Goal: Task Accomplishment & Management: Use online tool/utility

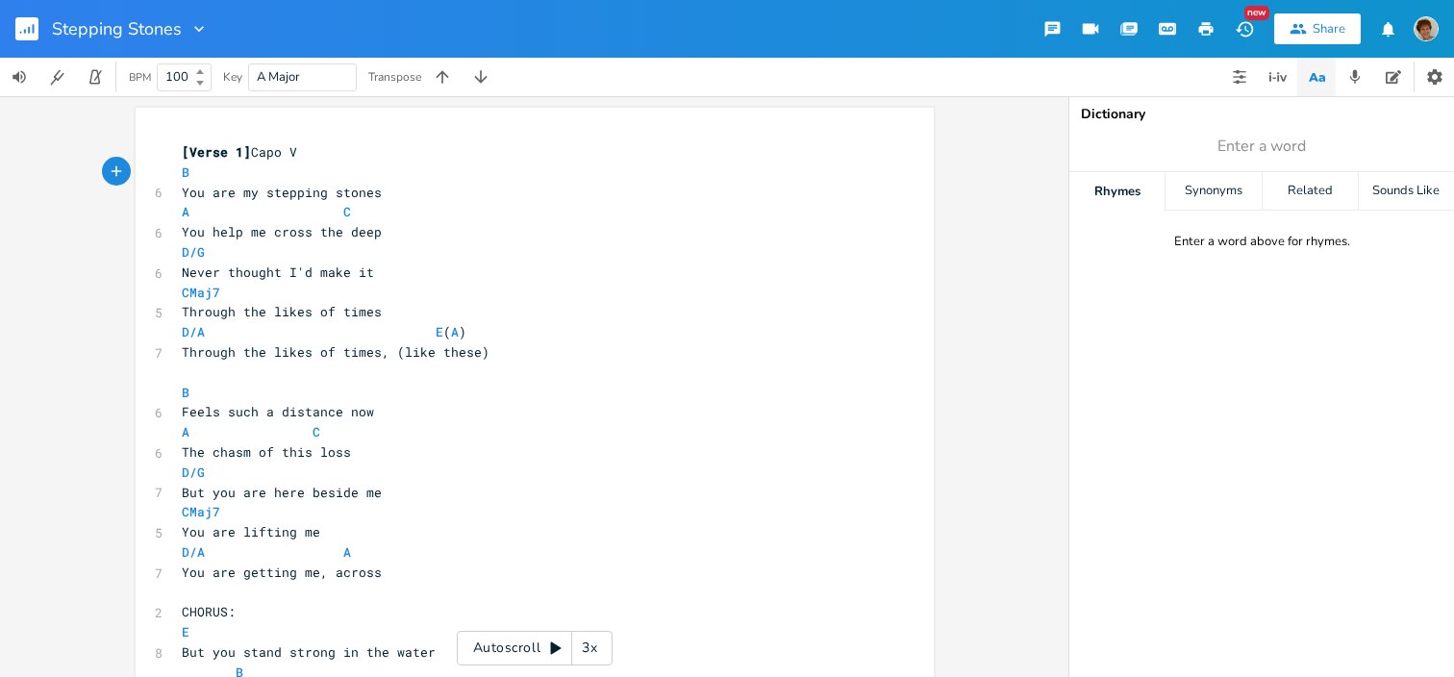
scroll to position [41, 0]
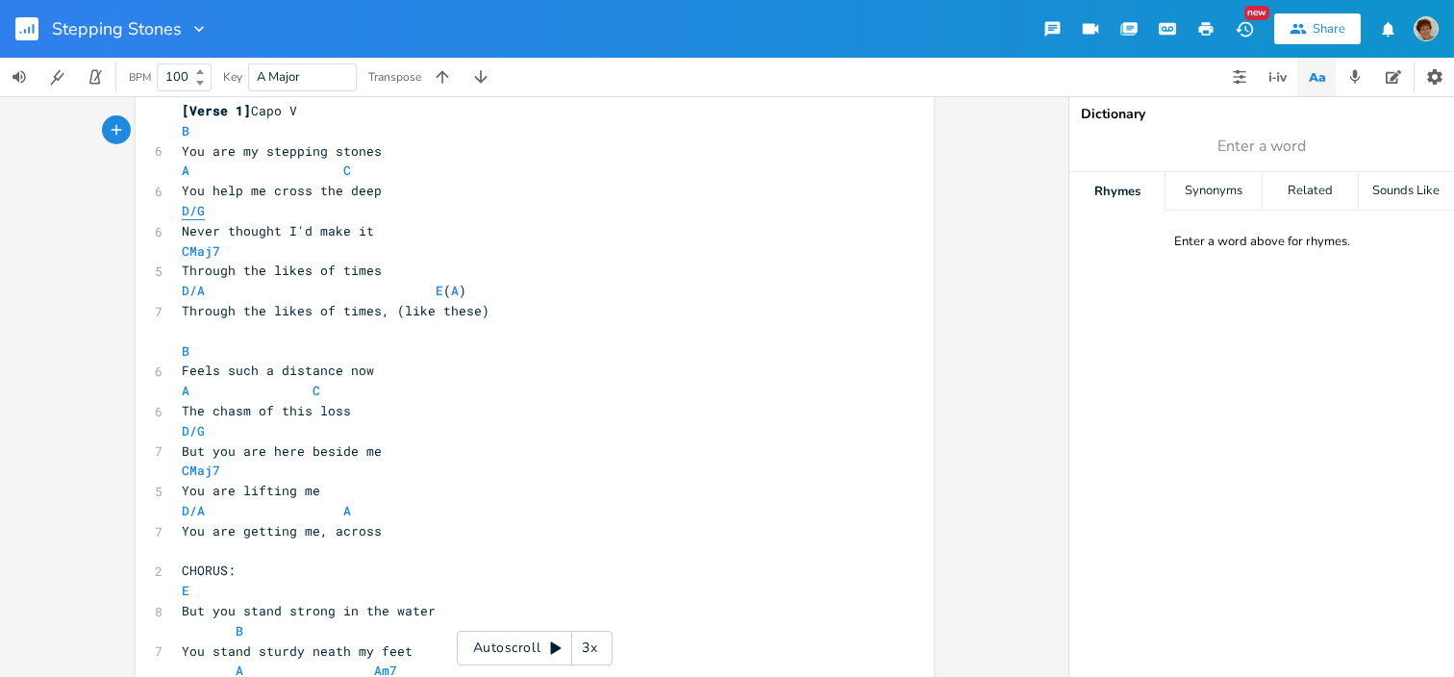
click at [197, 212] on span "D/G" at bounding box center [193, 211] width 23 height 18
type textarea "F#"
click at [203, 289] on span "D/A E ( A )" at bounding box center [324, 290] width 285 height 17
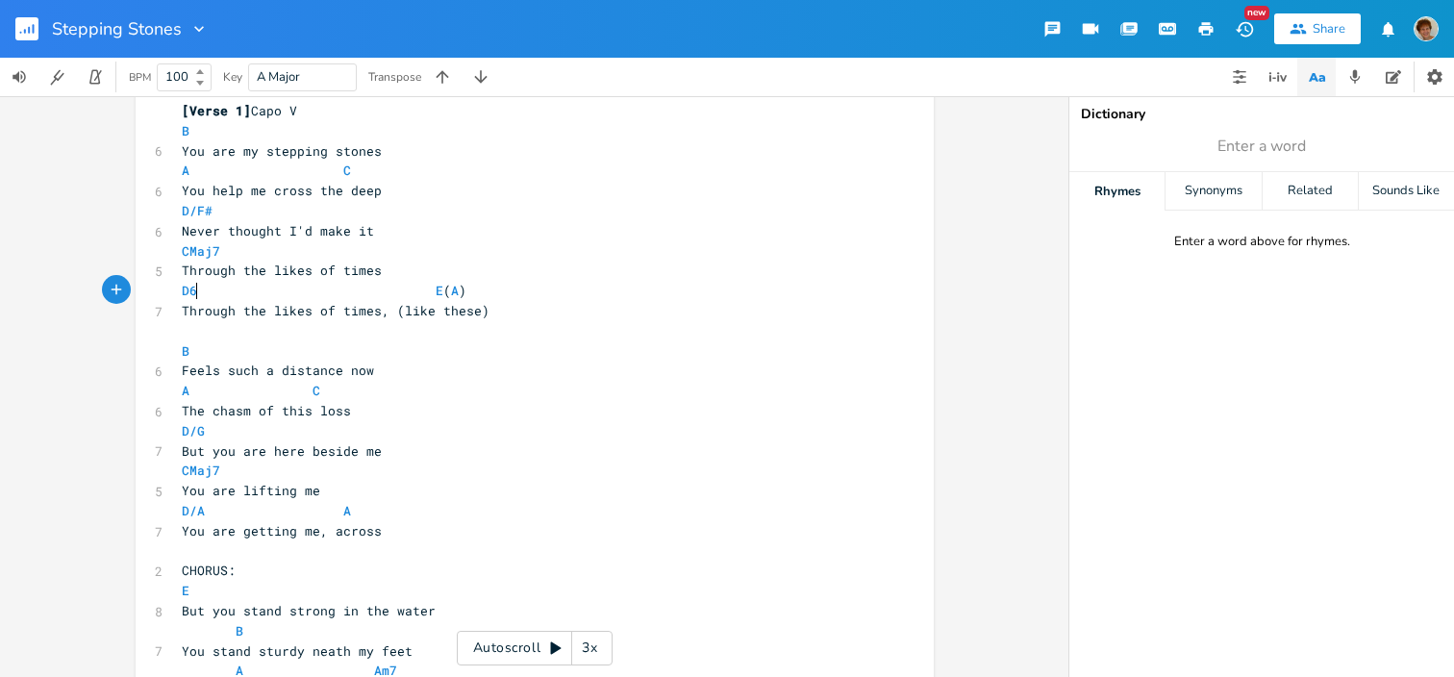
scroll to position [0, 7]
type textarea "6"
click at [214, 337] on li "D69#11" at bounding box center [206, 331] width 58 height 20
click at [208, 294] on span "D69#11" at bounding box center [205, 291] width 46 height 18
click at [239, 289] on span "D69#11 E ( A )" at bounding box center [339, 290] width 315 height 17
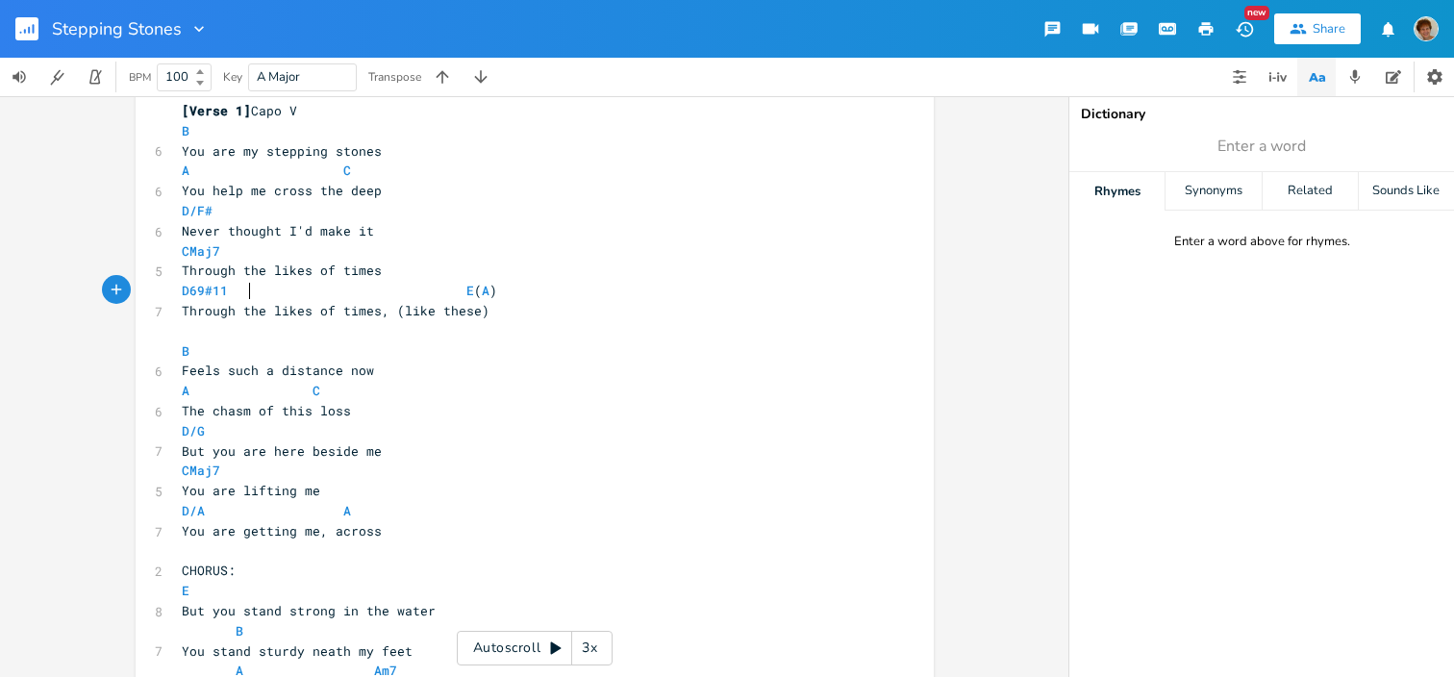
click at [226, 292] on span "D69#11 E ( A )" at bounding box center [339, 290] width 315 height 17
click at [218, 296] on span "D69#11" at bounding box center [205, 291] width 46 height 18
click at [229, 292] on span "D69#11 E ( A )" at bounding box center [339, 290] width 315 height 17
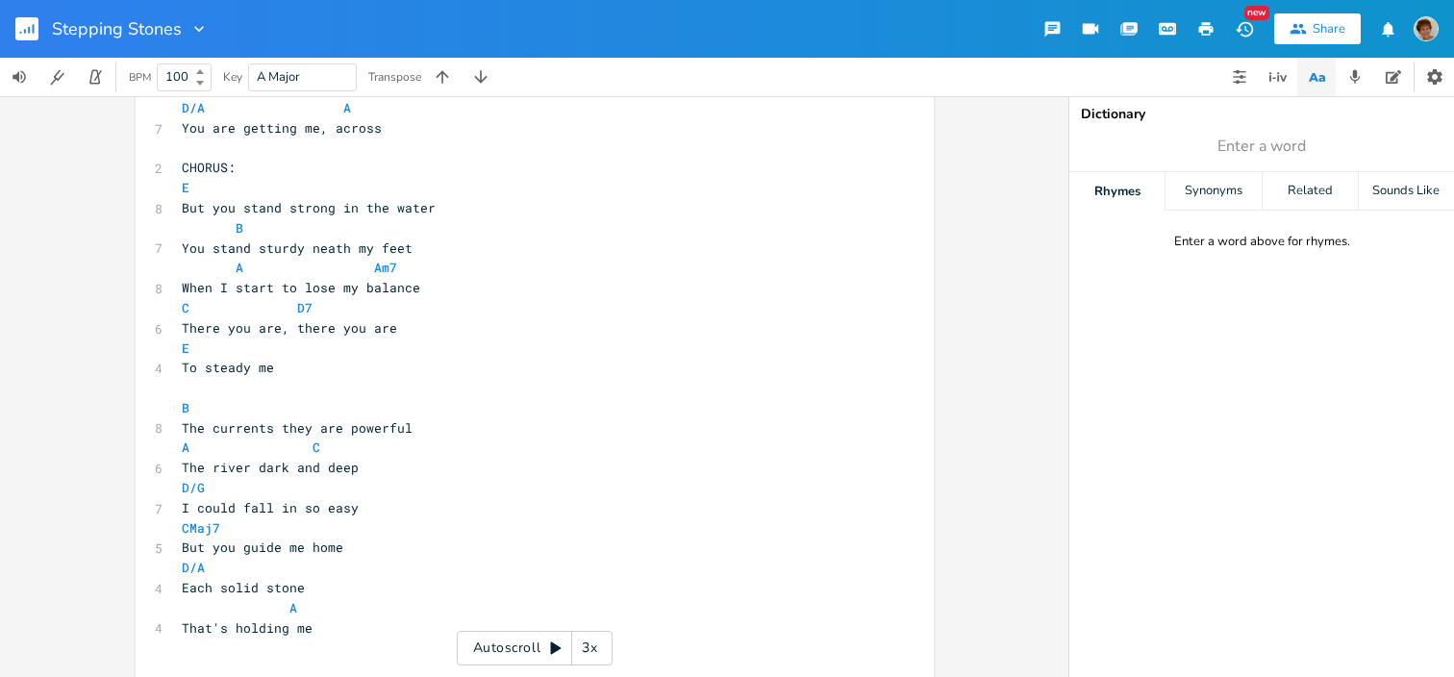
scroll to position [460, 0]
